Goal: Information Seeking & Learning: Learn about a topic

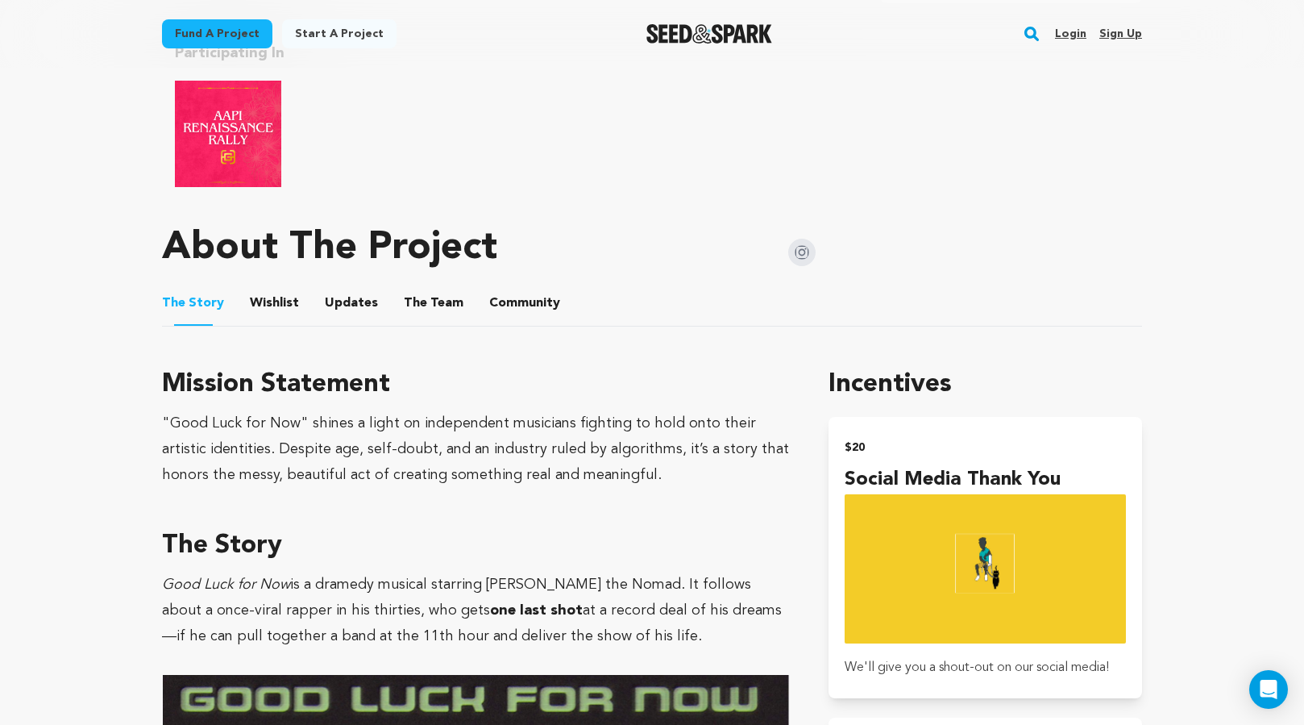
scroll to position [907, 0]
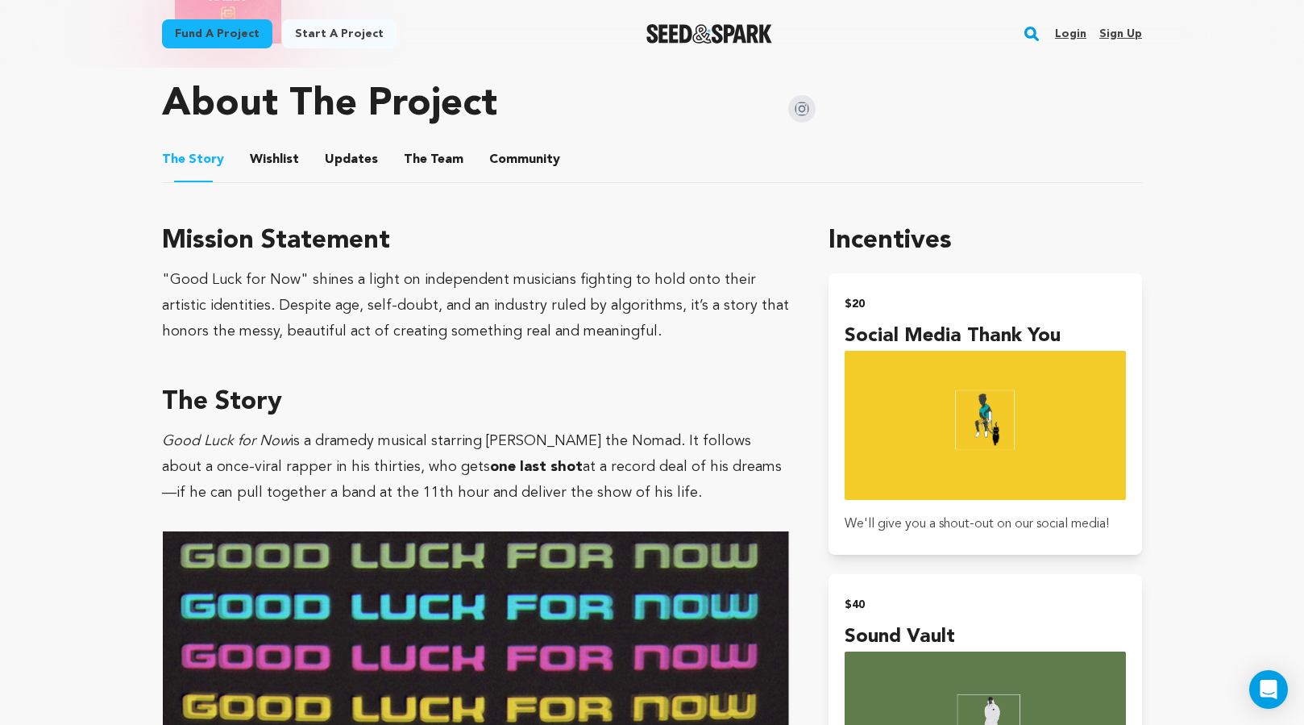
click at [420, 143] on button "The Team" at bounding box center [433, 162] width 39 height 39
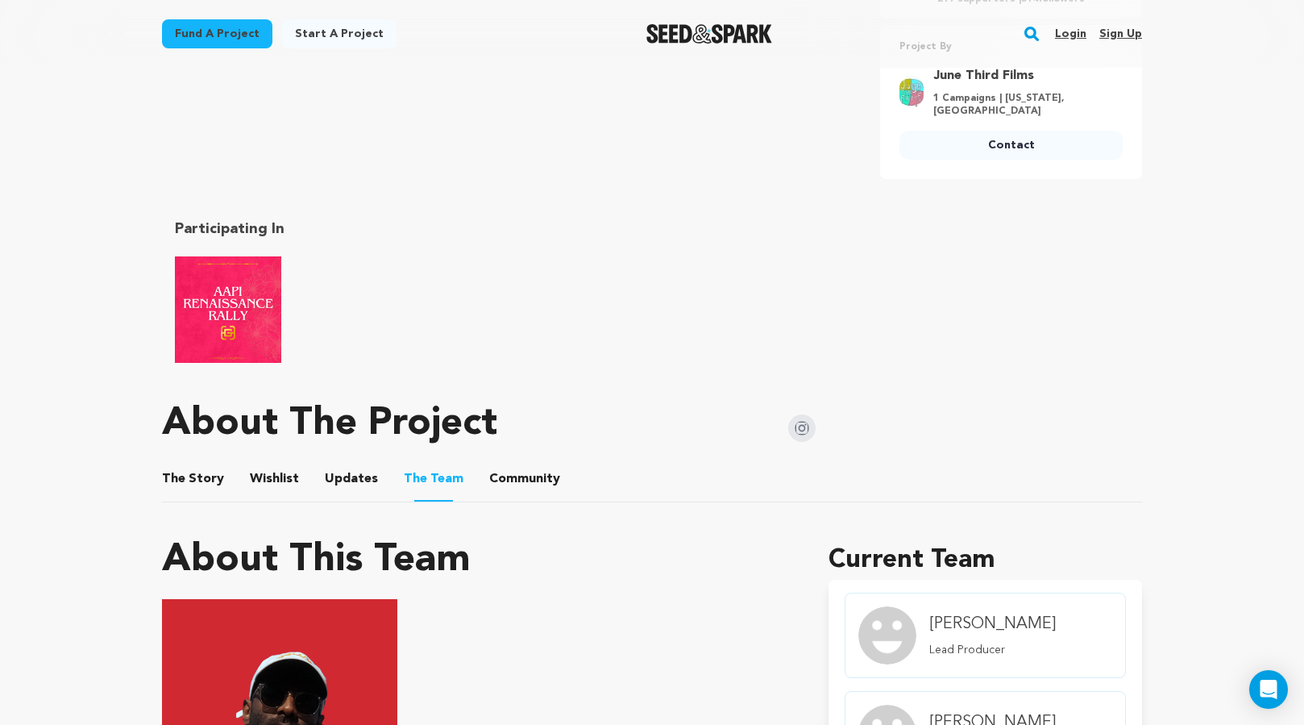
scroll to position [772, 0]
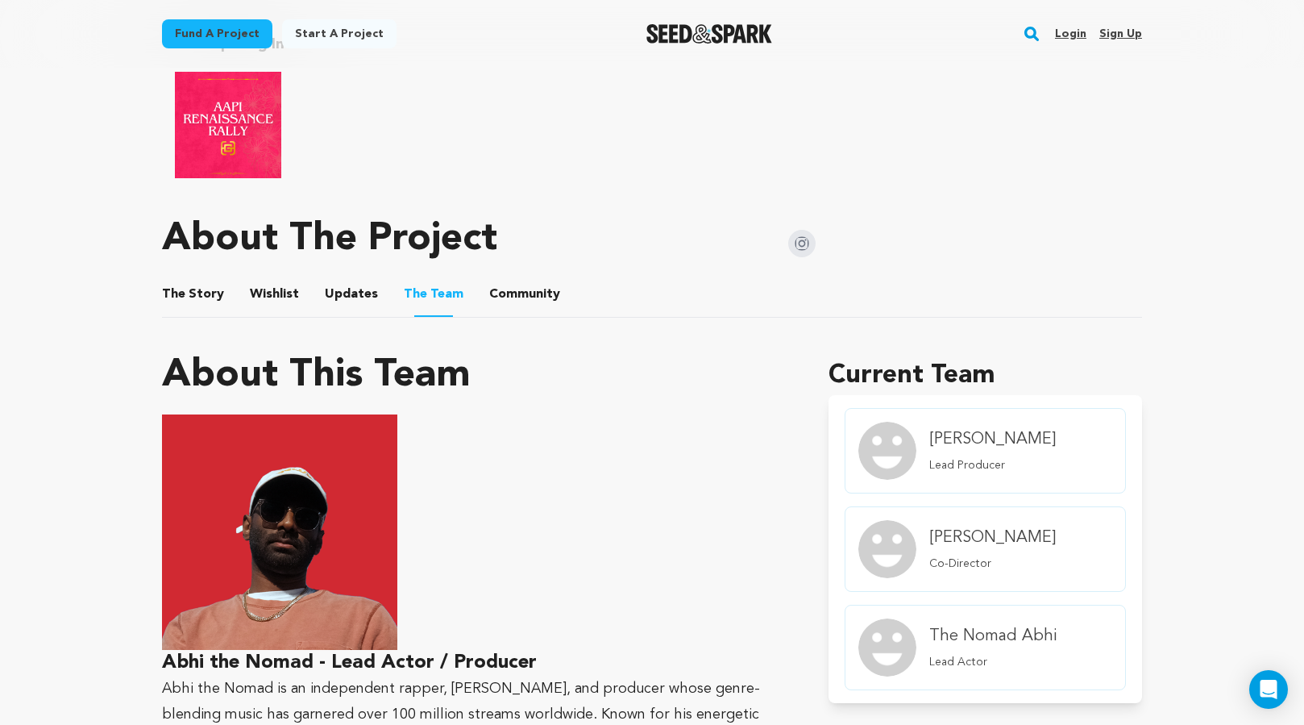
click at [197, 289] on button "The Story" at bounding box center [193, 297] width 39 height 39
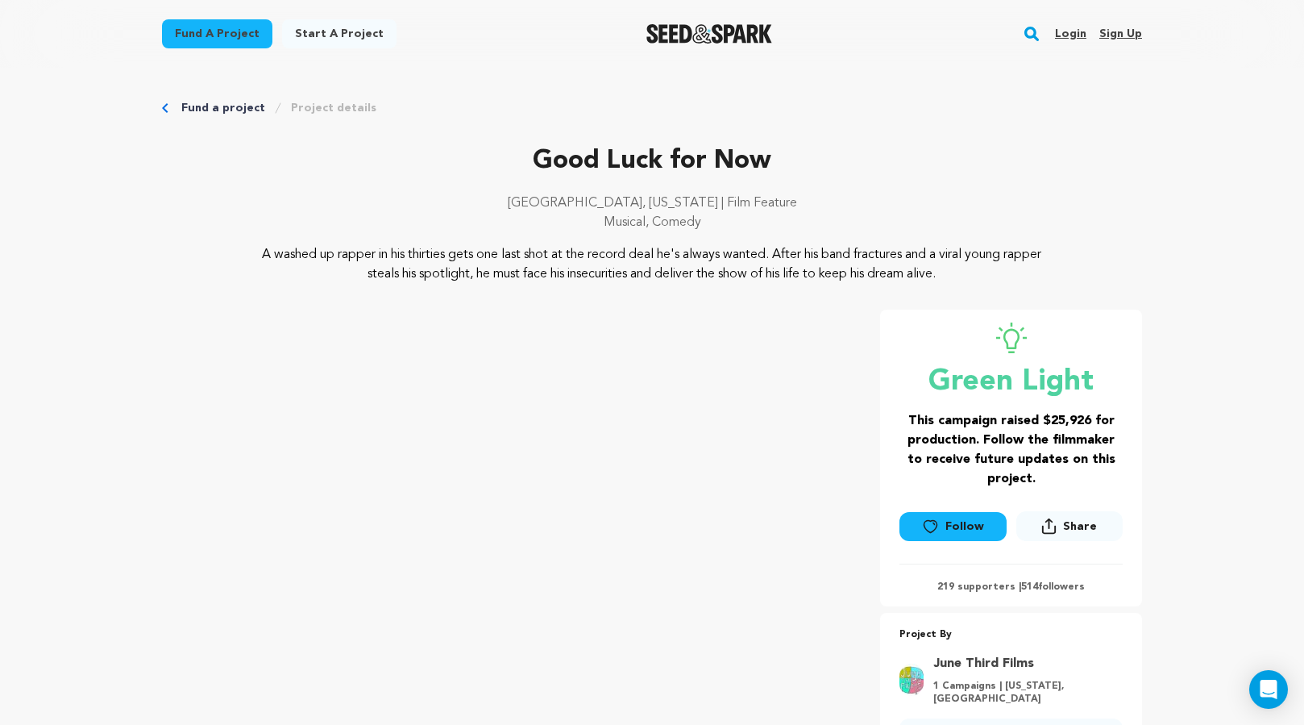
drag, startPoint x: 276, startPoint y: 253, endPoint x: 1075, endPoint y: 276, distance: 800.0
click at [1075, 276] on div "A washed up rapper in his thirties gets one last shot at the record deal he's a…" at bounding box center [652, 264] width 980 height 39
copy p "A washed up rapper in his thirties gets one last shot at the record deal he's a…"
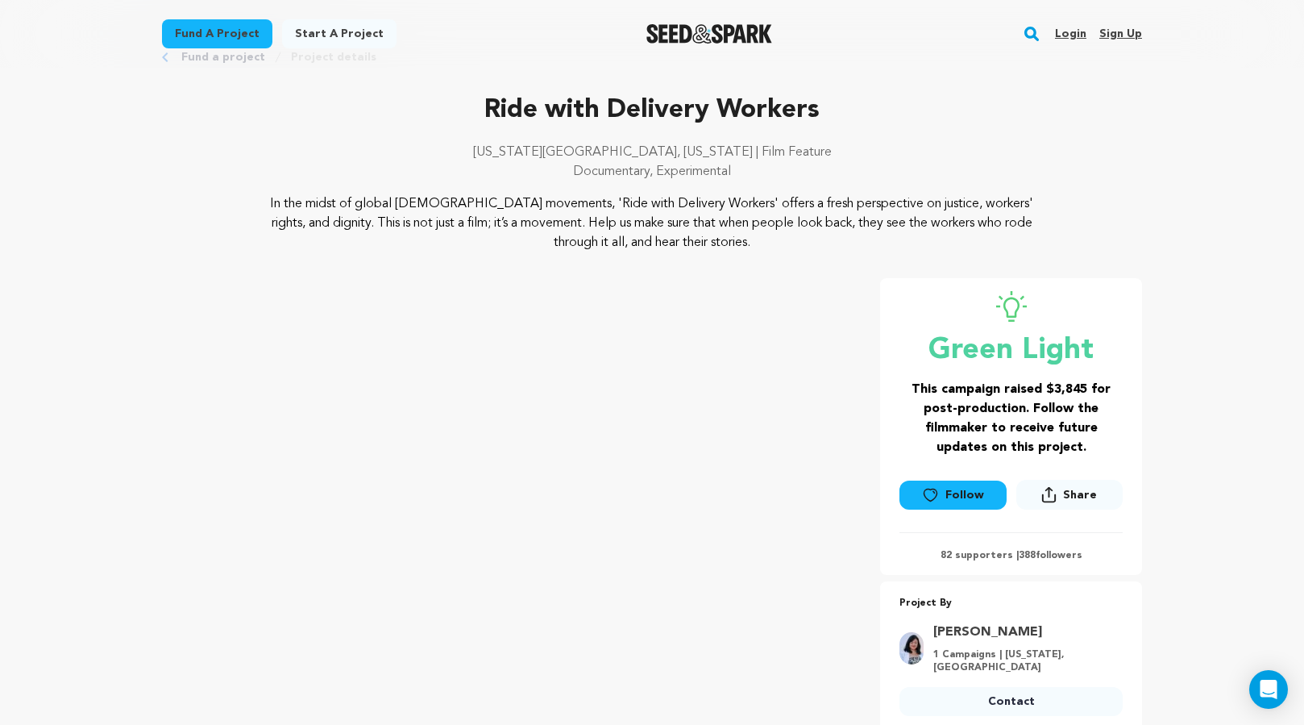
scroll to position [52, 0]
drag, startPoint x: 275, startPoint y: 197, endPoint x: 439, endPoint y: 210, distance: 164.1
click at [439, 210] on p "In the midst of global gig worker movements, 'Ride with Delivery Workers' offer…" at bounding box center [652, 222] width 784 height 58
click at [376, 206] on p "In the midst of global gig worker movements, 'Ride with Delivery Workers' offer…" at bounding box center [652, 222] width 784 height 58
drag, startPoint x: 705, startPoint y: 199, endPoint x: 749, endPoint y: 245, distance: 63.3
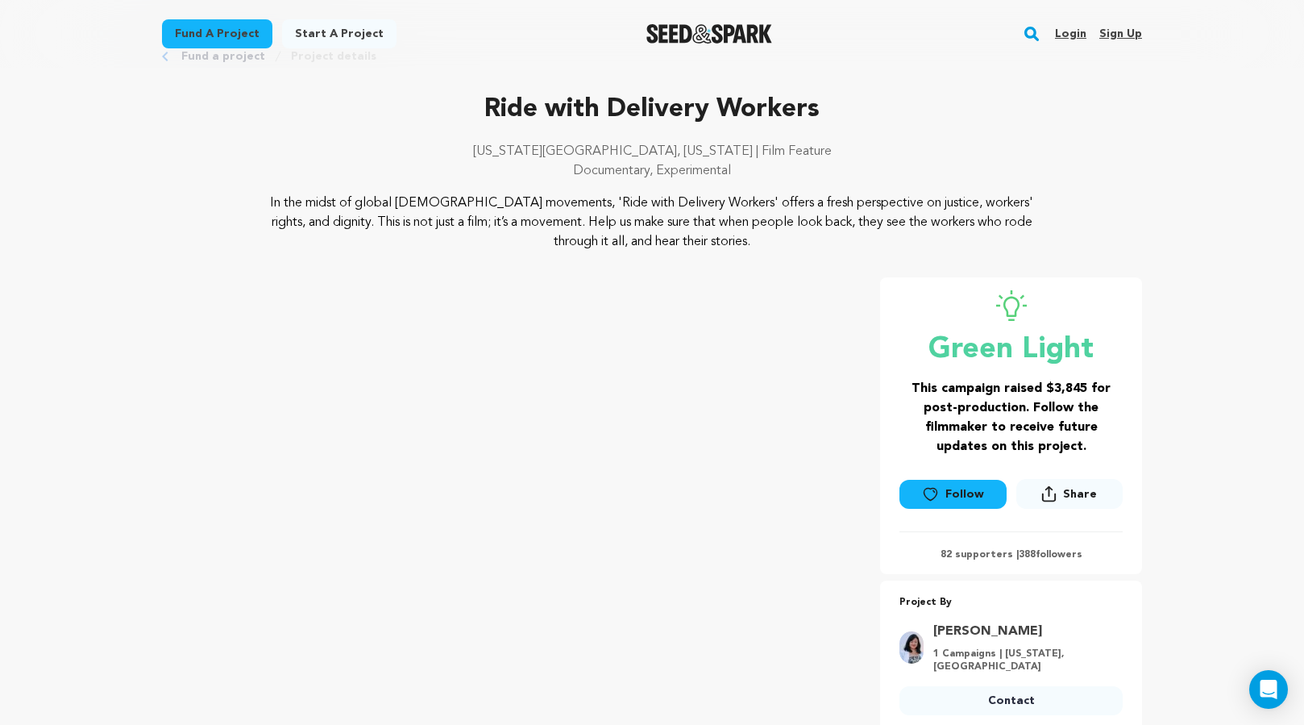
click at [749, 245] on p "In the midst of global gig worker movements, 'Ride with Delivery Workers' offer…" at bounding box center [652, 222] width 784 height 58
copy p "offers a fresh perspective on justice, workers' rights, and dignity. This is no…"
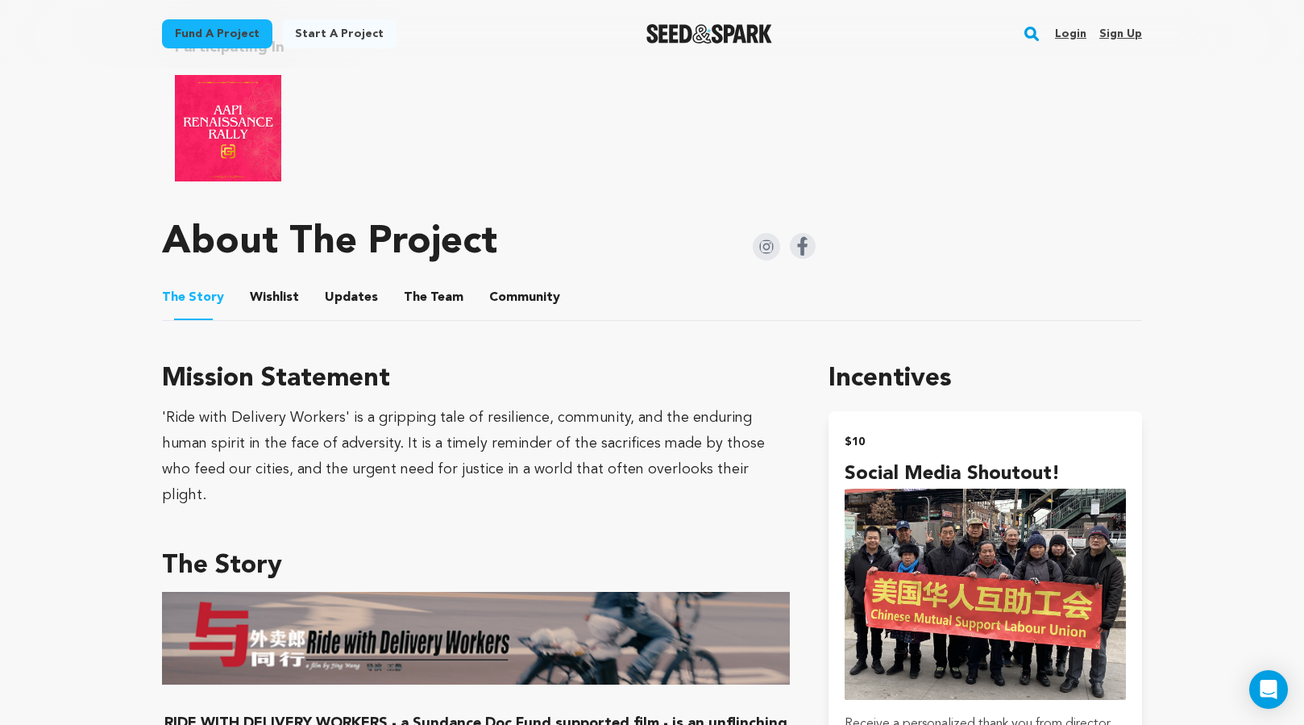
scroll to position [787, 0]
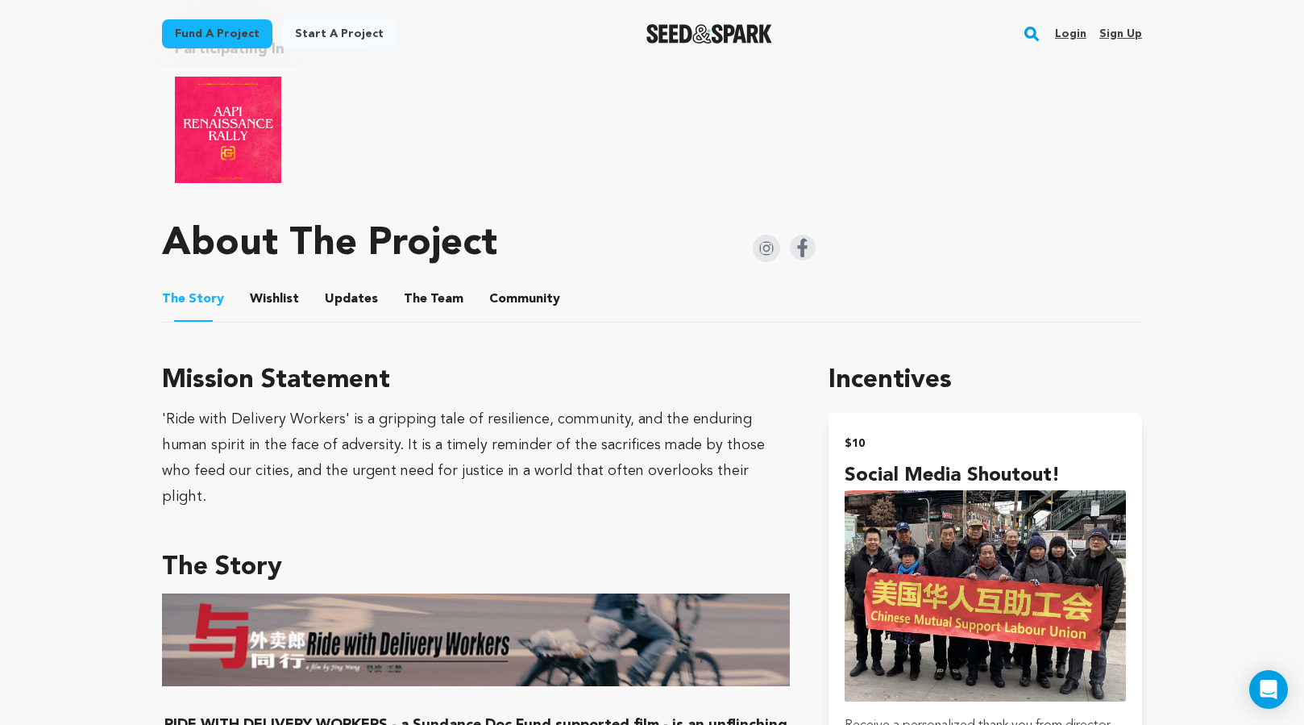
click at [418, 292] on button "The Team" at bounding box center [433, 302] width 39 height 39
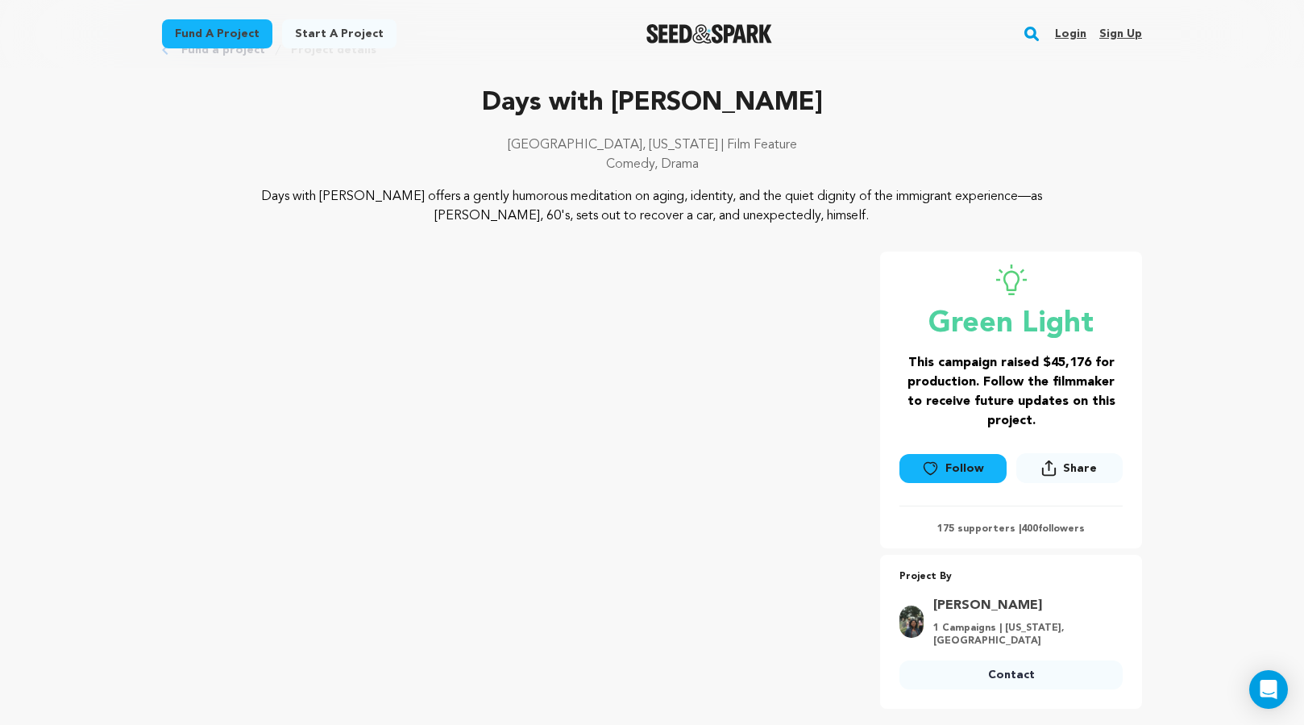
scroll to position [60, 0]
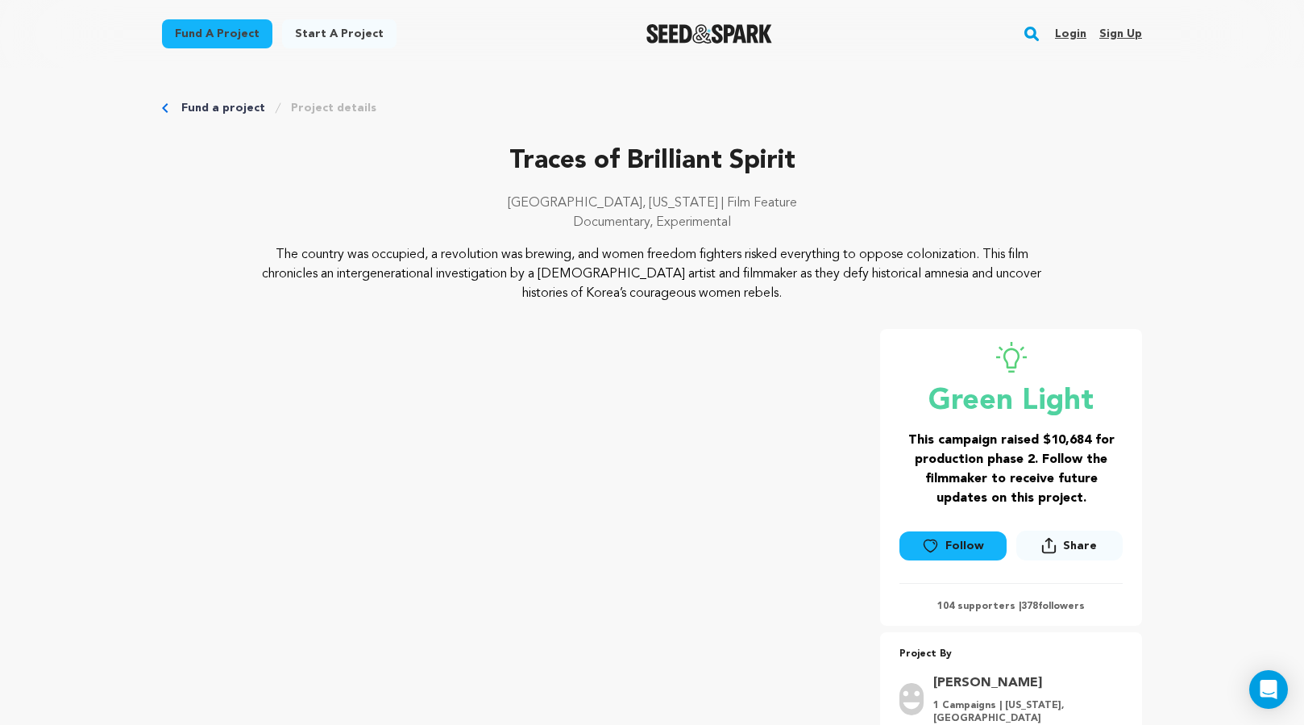
drag, startPoint x: 402, startPoint y: 281, endPoint x: 392, endPoint y: 280, distance: 10.6
click at [402, 281] on p "The country was occupied, a revolution was brewing, and women freedom fighters …" at bounding box center [652, 274] width 784 height 58
drag, startPoint x: 269, startPoint y: 272, endPoint x: 881, endPoint y: 290, distance: 612.1
click at [881, 290] on p "The country was occupied, a revolution was brewing, and women freedom fighters …" at bounding box center [652, 274] width 784 height 58
copy p "chronicles an intergenerational investigation by a [DEMOGRAPHIC_DATA] artist an…"
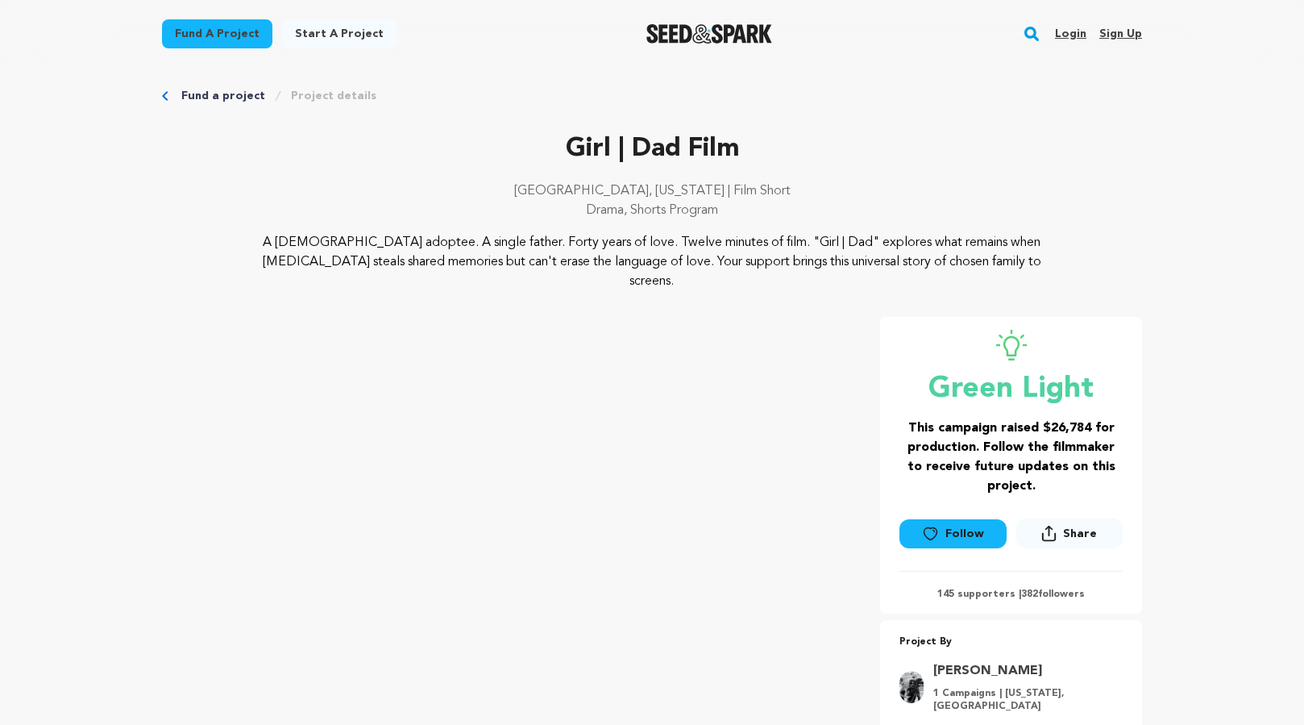
scroll to position [15, 0]
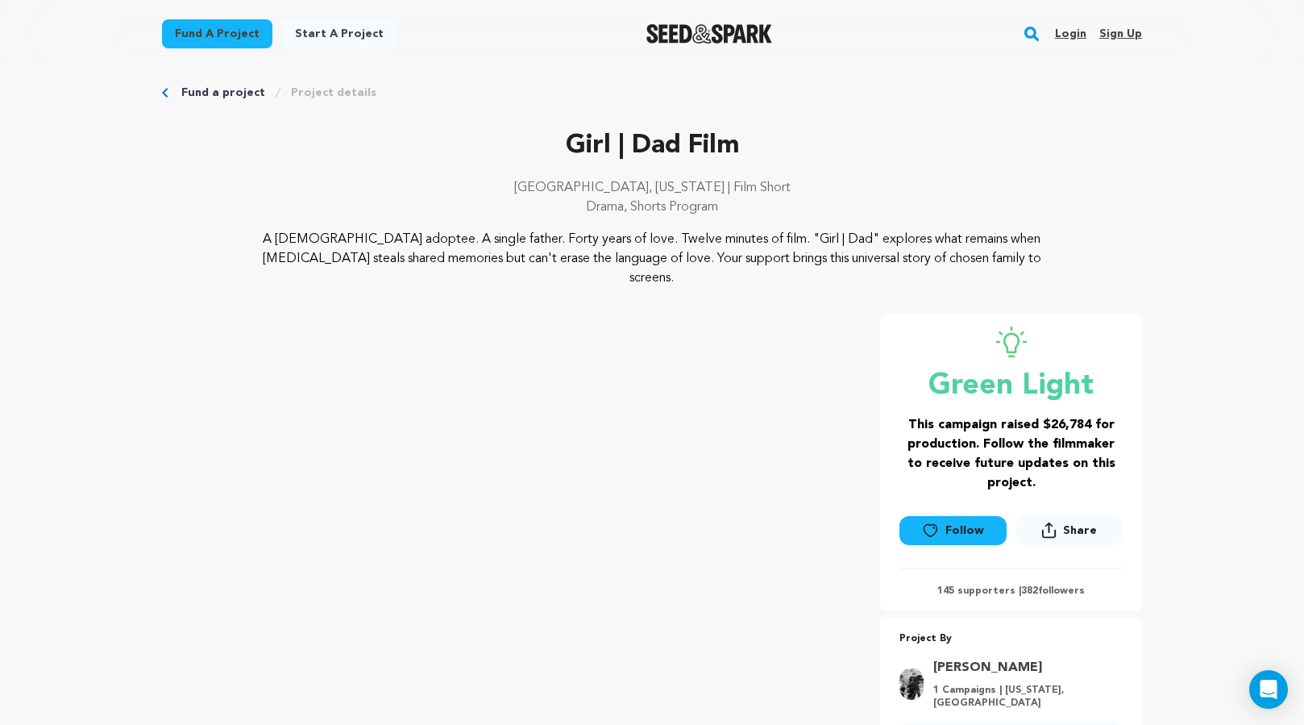
drag, startPoint x: 260, startPoint y: 236, endPoint x: 1134, endPoint y: 258, distance: 874.9
click at [1134, 258] on div "A Chinese adoptee. A single father. Forty years of love. Twelve minutes of film…" at bounding box center [652, 259] width 980 height 58
copy p "A Chinese adoptee. A single father. Forty years of love. Twelve minutes of film…"
